Goal: Register for event/course

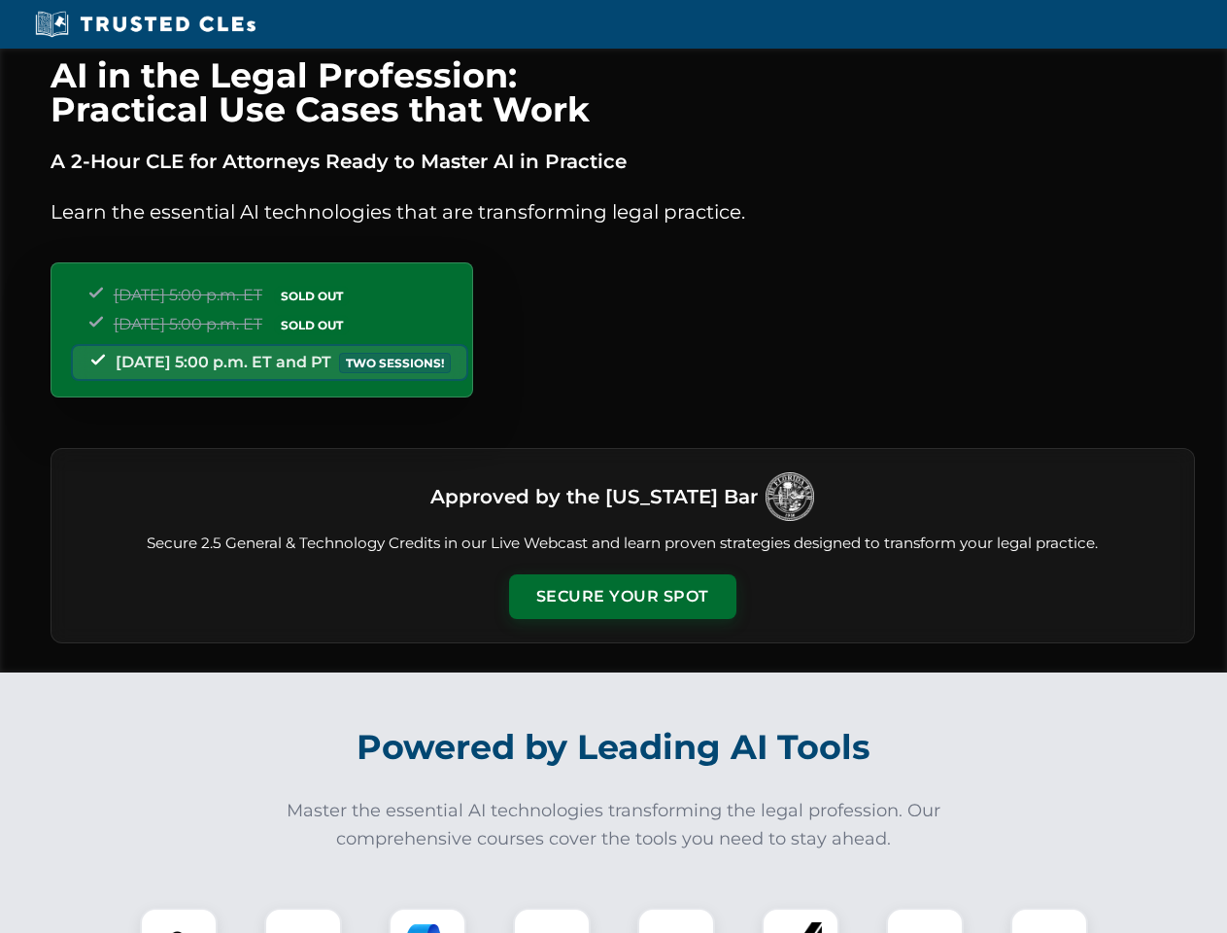
click at [622, 597] on button "Secure Your Spot" at bounding box center [622, 596] width 227 height 45
click at [179, 920] on img at bounding box center [179, 946] width 56 height 56
click at [303, 920] on div at bounding box center [303, 947] width 78 height 78
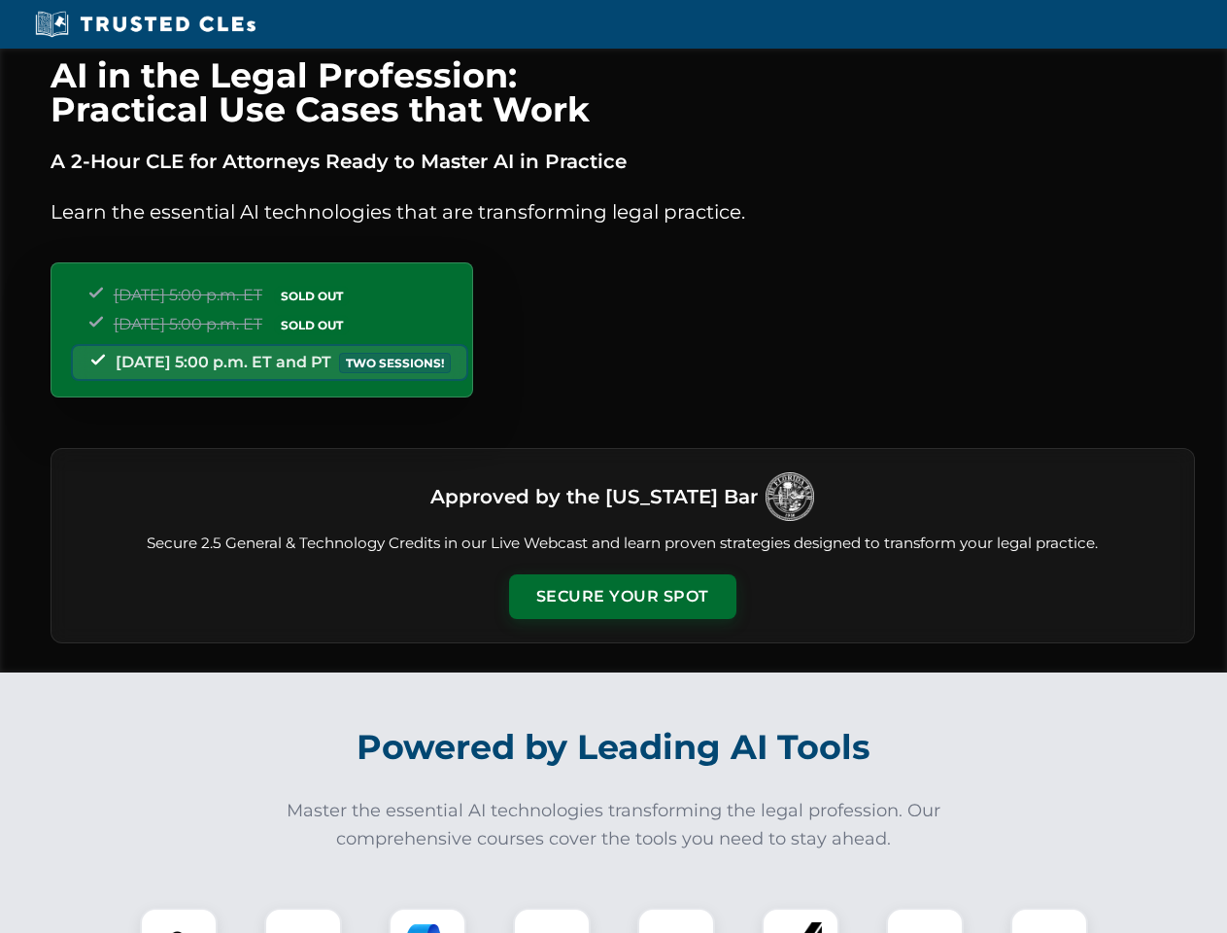
scroll to position [1685, 0]
